Goal: Information Seeking & Learning: Learn about a topic

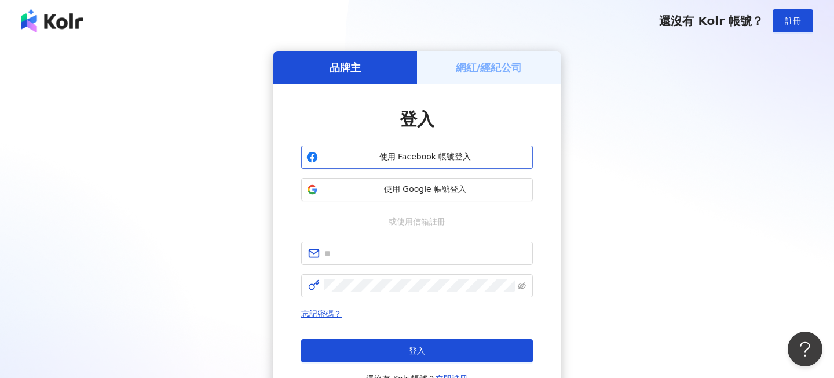
click at [404, 148] on button "使用 Facebook 帳號登入" at bounding box center [417, 156] width 232 height 23
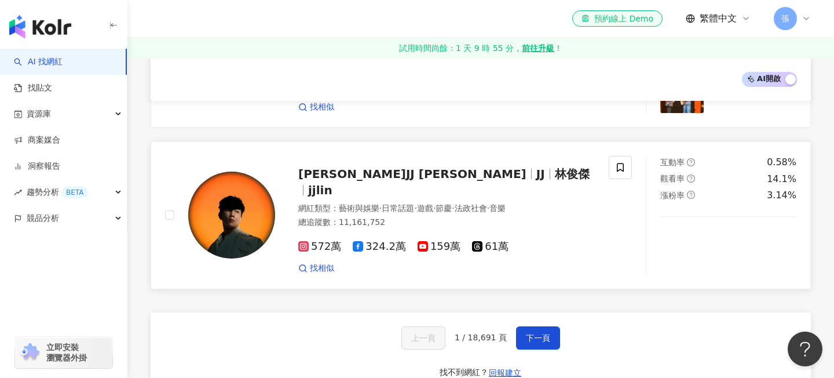
scroll to position [1889, 0]
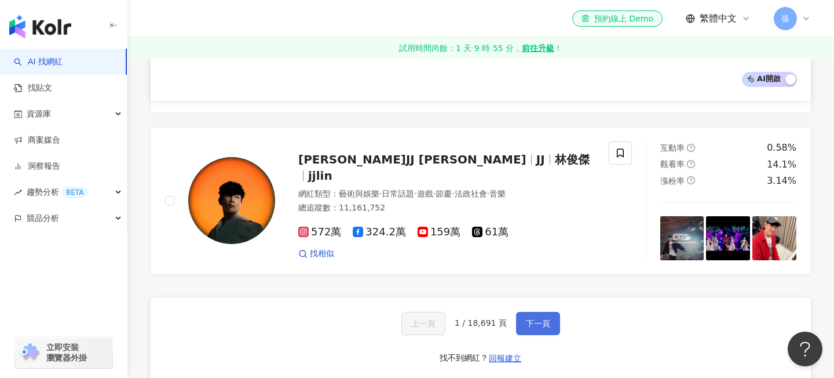
click at [529, 312] on button "下一頁" at bounding box center [538, 323] width 44 height 23
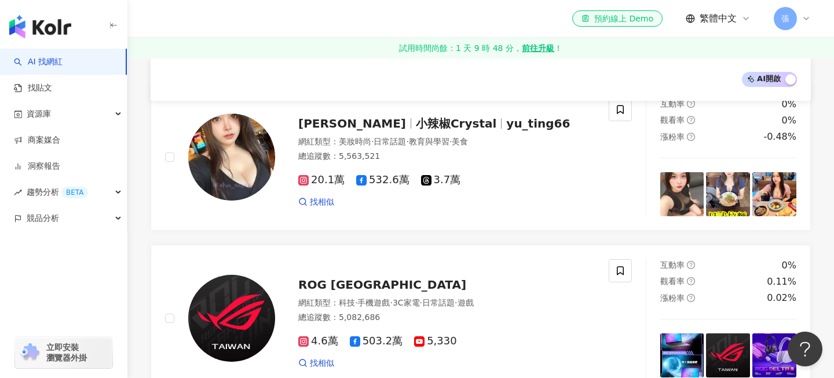
scroll to position [0, 0]
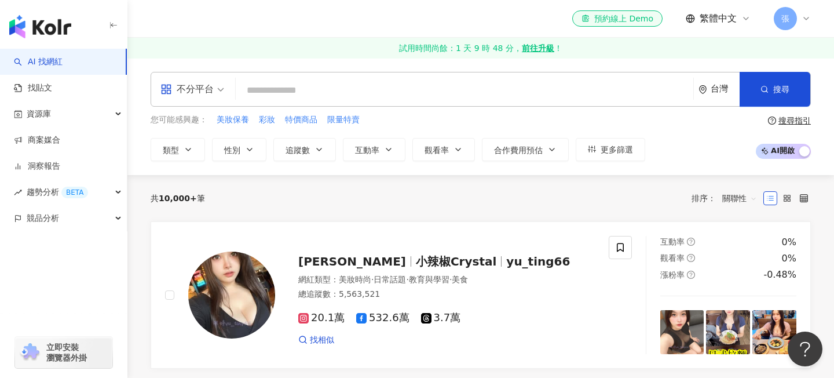
click at [364, 95] on input "search" at bounding box center [464, 90] width 448 height 22
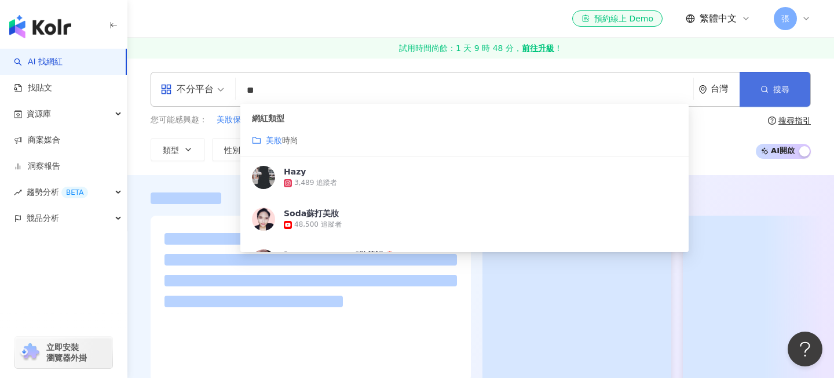
type input "**"
click at [754, 85] on button "搜尋" at bounding box center [775, 89] width 71 height 35
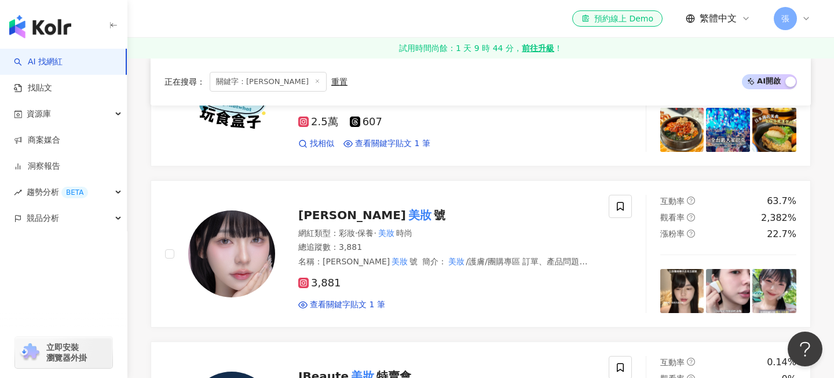
scroll to position [1385, 0]
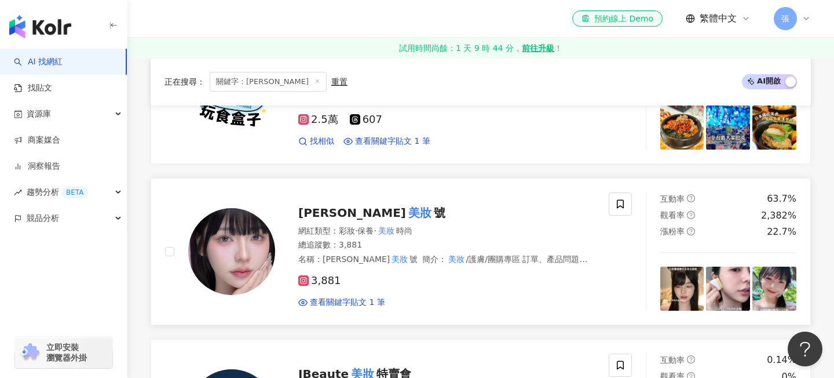
click at [406, 221] on mark "美妝" at bounding box center [420, 212] width 28 height 19
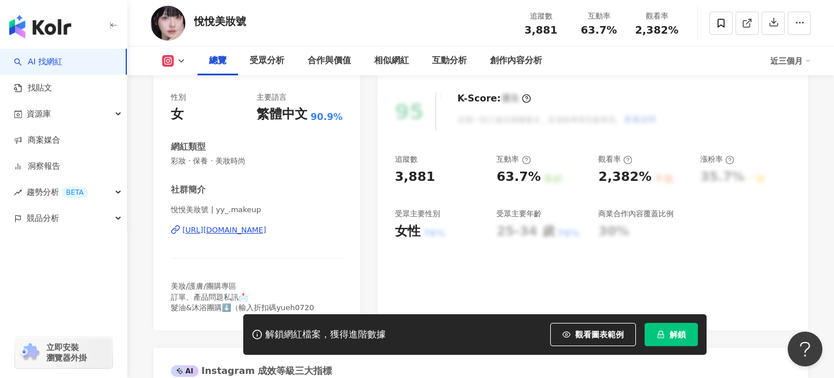
click at [267, 230] on div "[URL][DOMAIN_NAME]" at bounding box center [225, 230] width 84 height 10
